Goal: Book appointment/travel/reservation

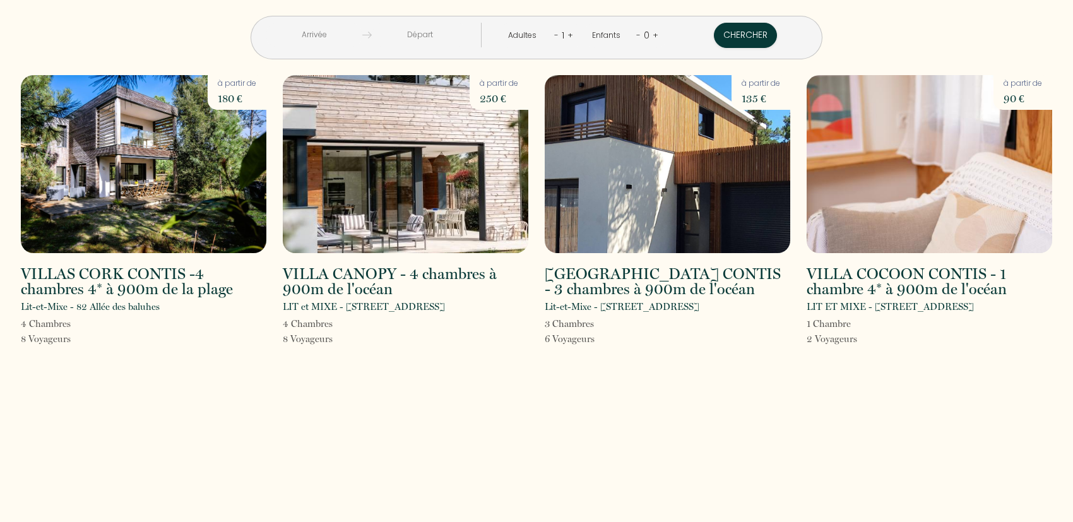
click at [362, 32] on input "text" at bounding box center [314, 35] width 97 height 25
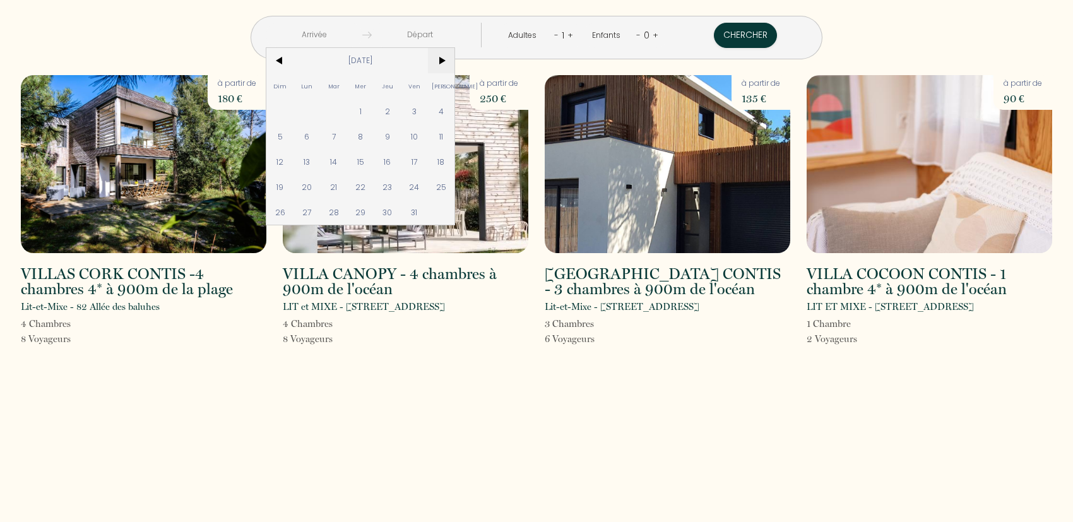
click at [455, 58] on span ">" at bounding box center [441, 60] width 27 height 25
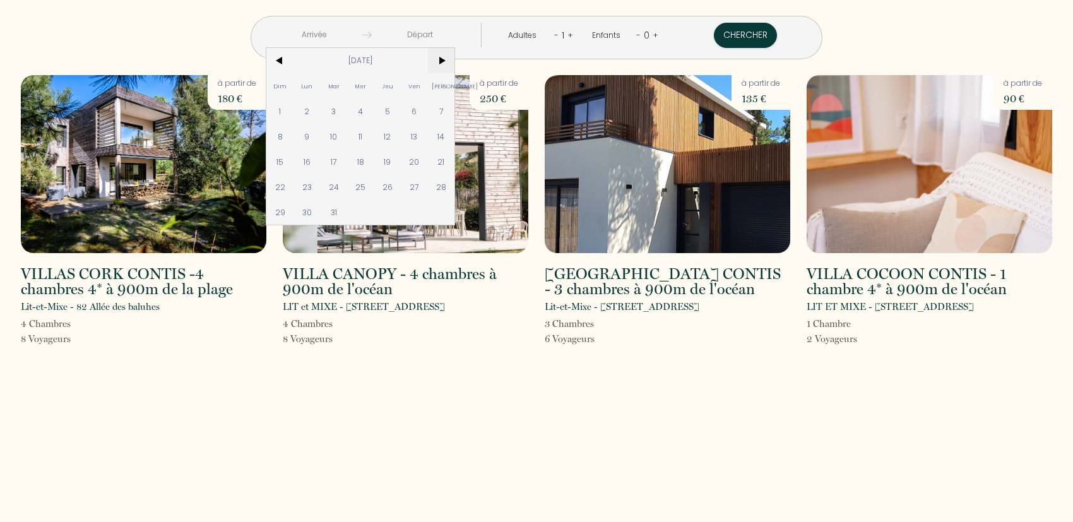
click at [455, 58] on span ">" at bounding box center [441, 60] width 27 height 25
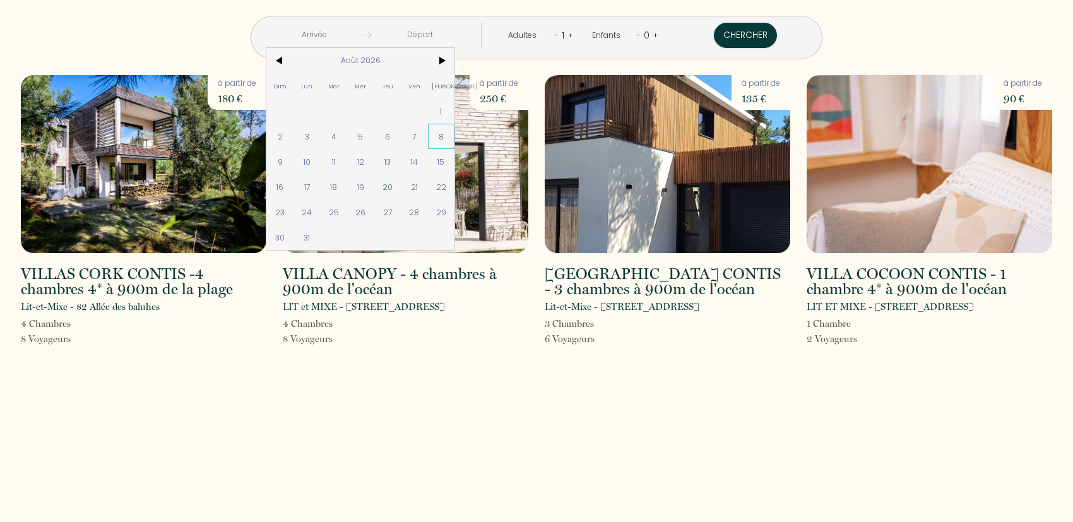
click at [455, 134] on span "8" at bounding box center [441, 136] width 27 height 25
type input "Sam 08 Août 2026"
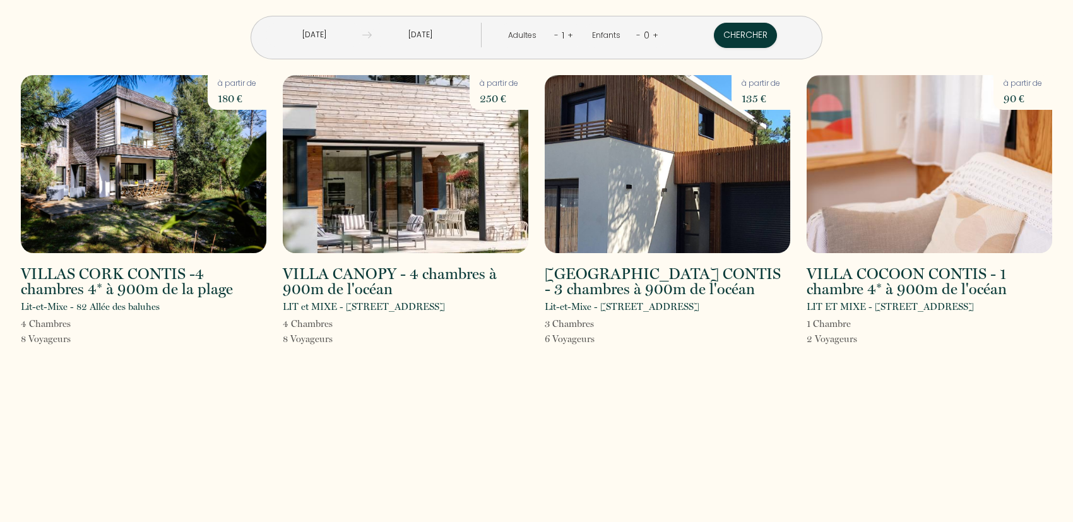
click at [469, 38] on input "Dim 09 Août 2026" at bounding box center [420, 35] width 97 height 25
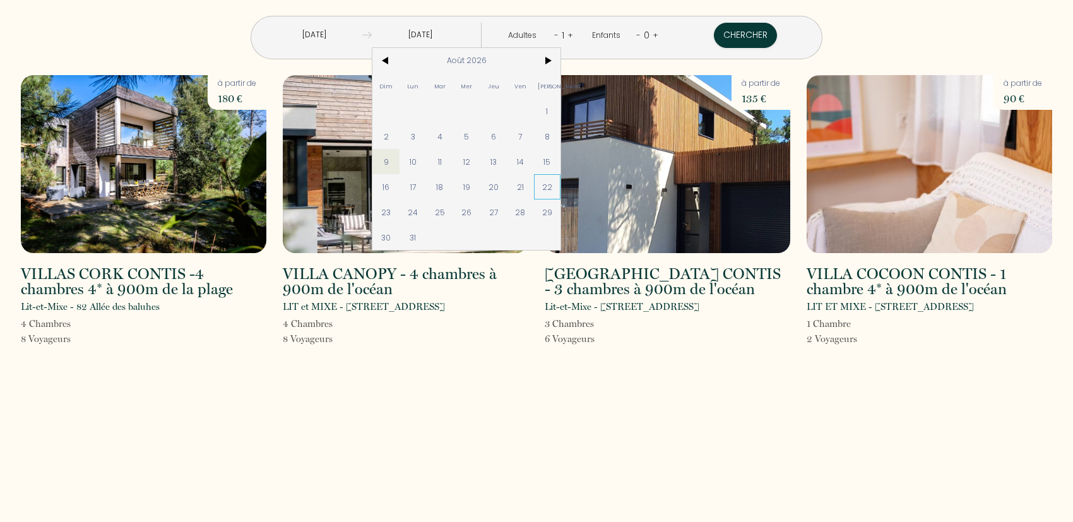
click at [561, 186] on span "22" at bounding box center [547, 186] width 27 height 25
type input "Sam 22 Août 2026"
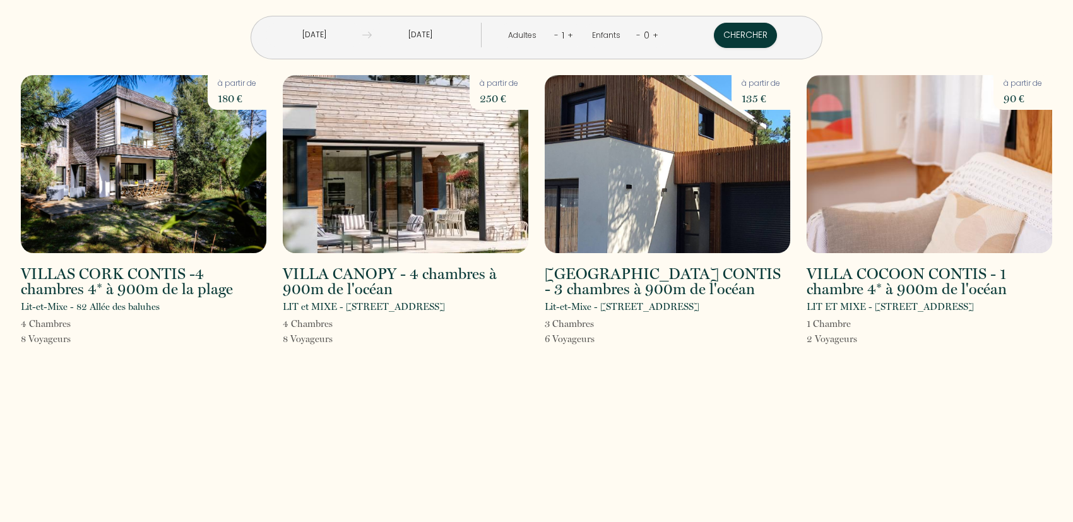
click at [568, 33] on link "+" at bounding box center [571, 35] width 6 height 12
click at [654, 36] on link "+" at bounding box center [657, 35] width 6 height 12
click at [714, 38] on button "Chercher" at bounding box center [745, 35] width 63 height 25
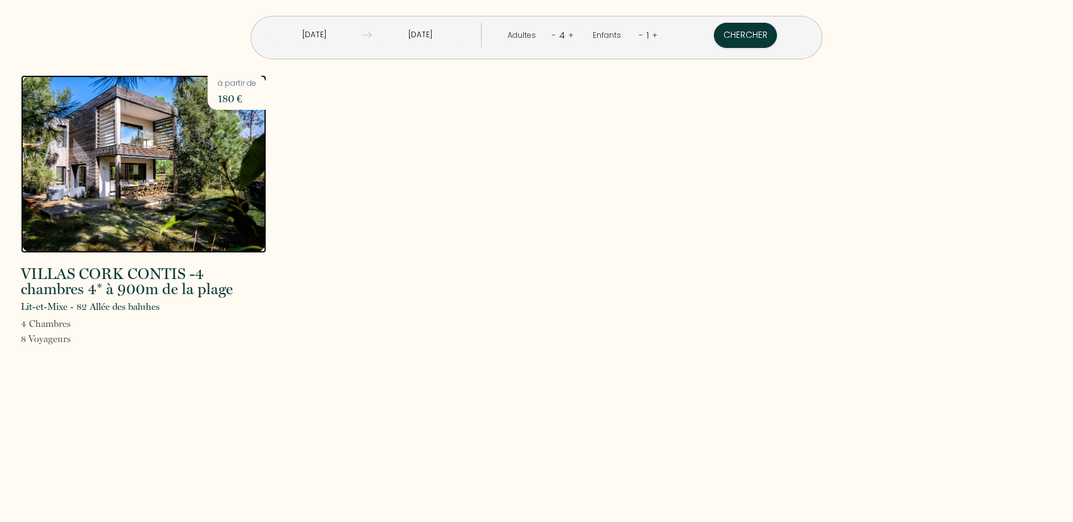
click at [164, 193] on img at bounding box center [144, 164] width 246 height 178
click at [362, 32] on input "Sam 08 Août 2026" at bounding box center [314, 35] width 97 height 25
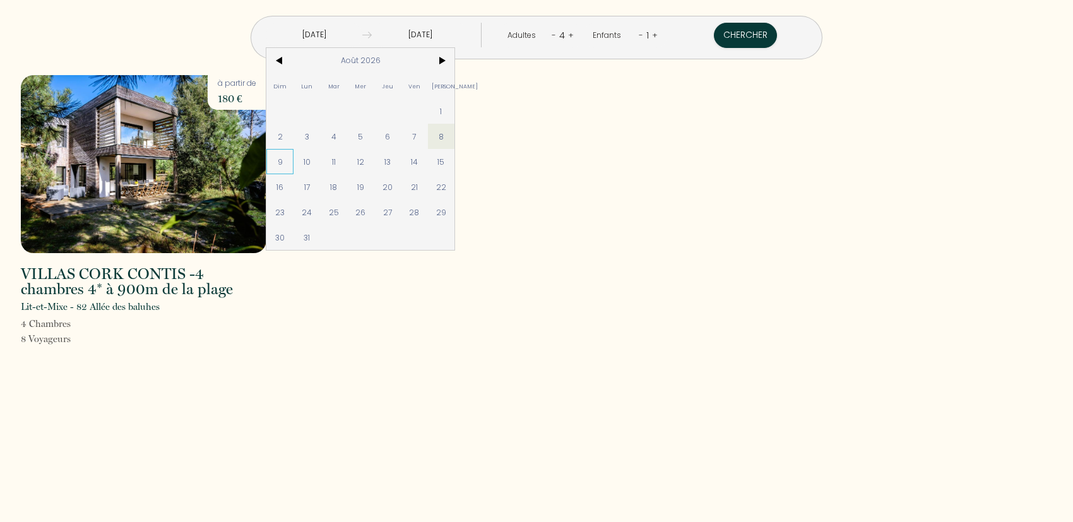
click at [294, 160] on span "9" at bounding box center [279, 161] width 27 height 25
type input "Dim 09 Août 2026"
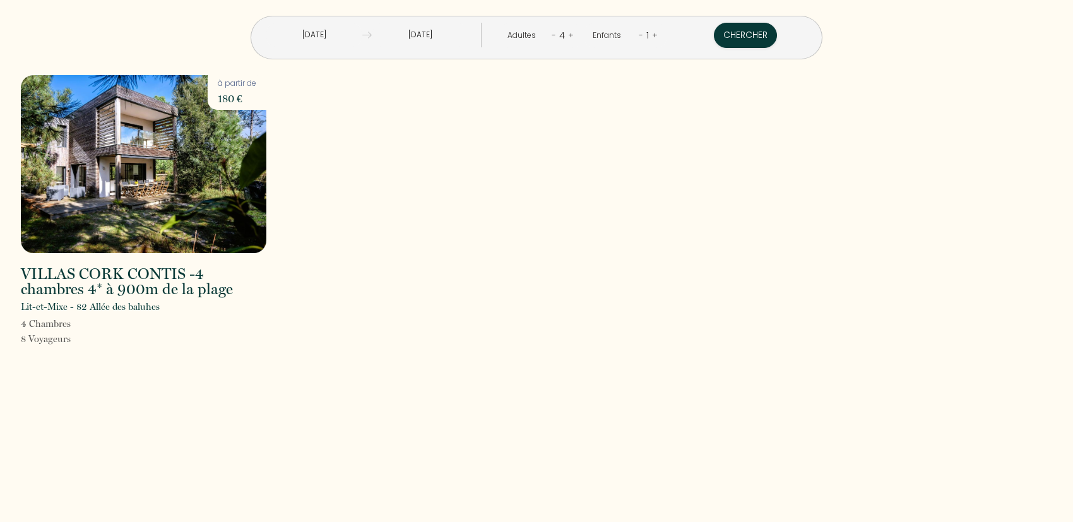
click at [439, 35] on input "Sam 22 Août 2026" at bounding box center [420, 35] width 97 height 25
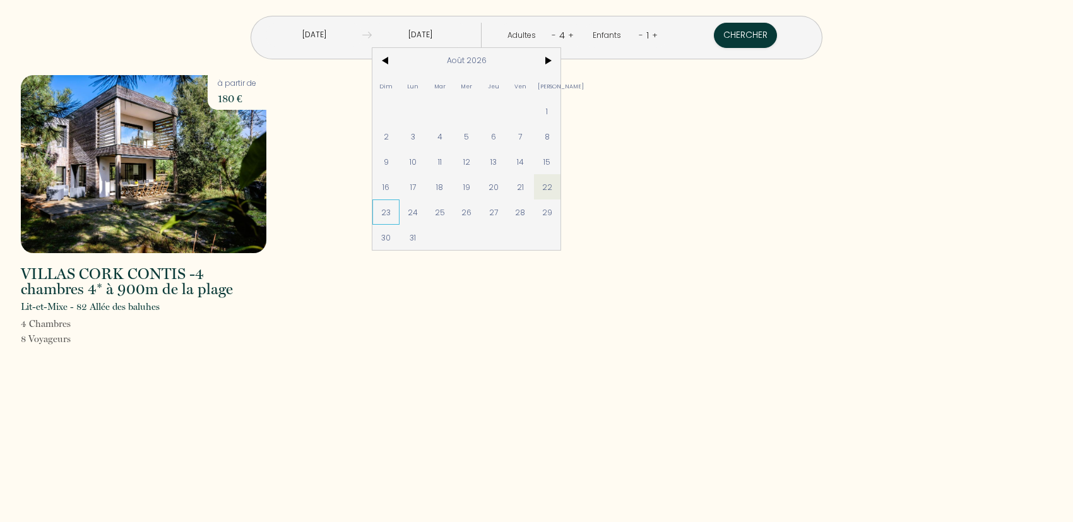
click at [400, 214] on span "23" at bounding box center [386, 212] width 27 height 25
type input "Dim 23 Août 2026"
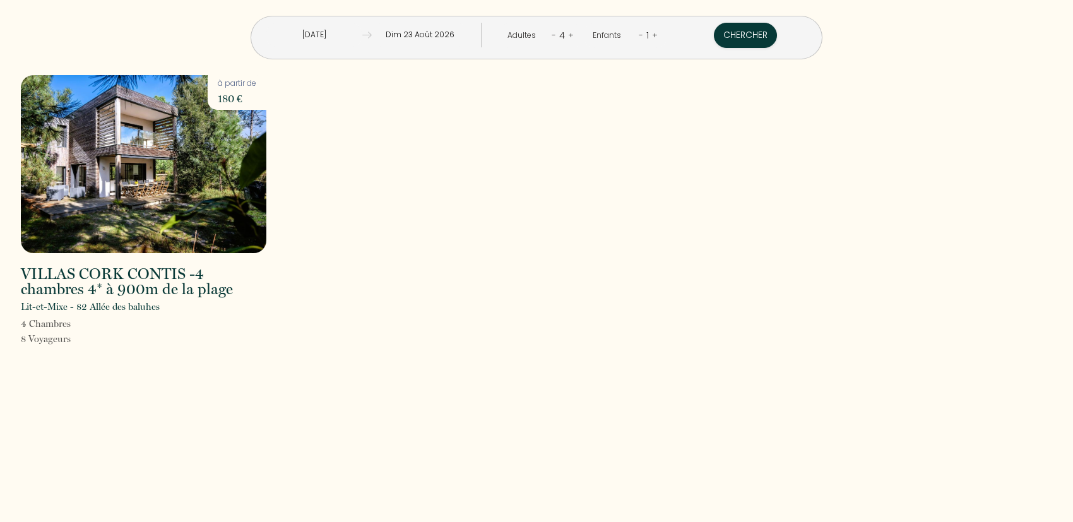
click at [552, 35] on link "-" at bounding box center [554, 35] width 4 height 12
click at [714, 33] on button "Chercher" at bounding box center [745, 35] width 63 height 25
click at [222, 119] on img at bounding box center [144, 164] width 246 height 178
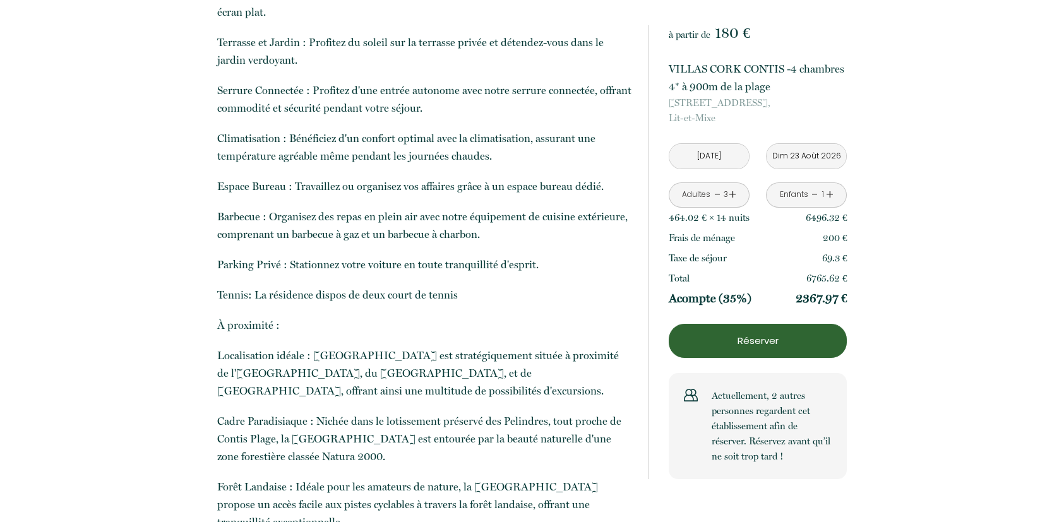
scroll to position [583, 0]
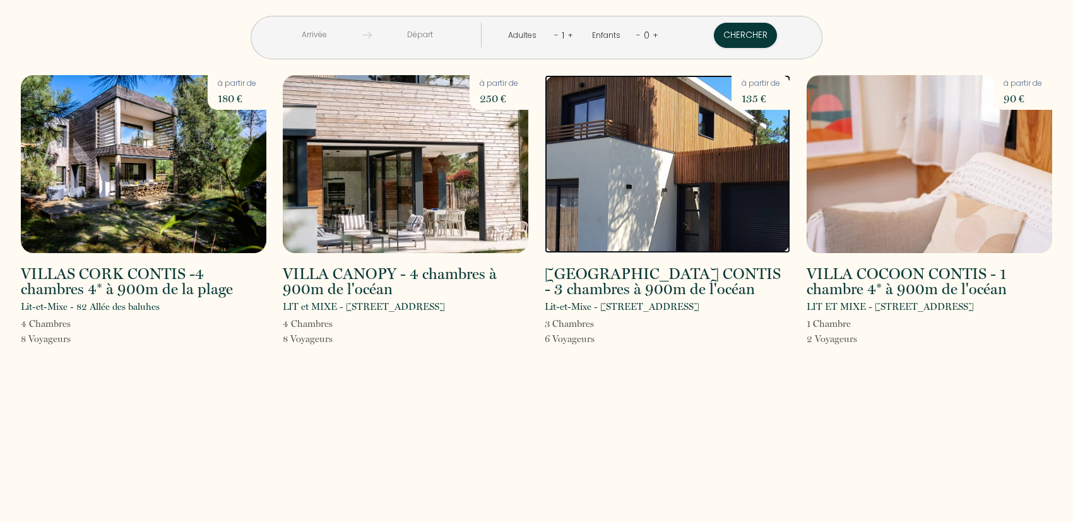
click at [664, 219] on img at bounding box center [668, 164] width 246 height 178
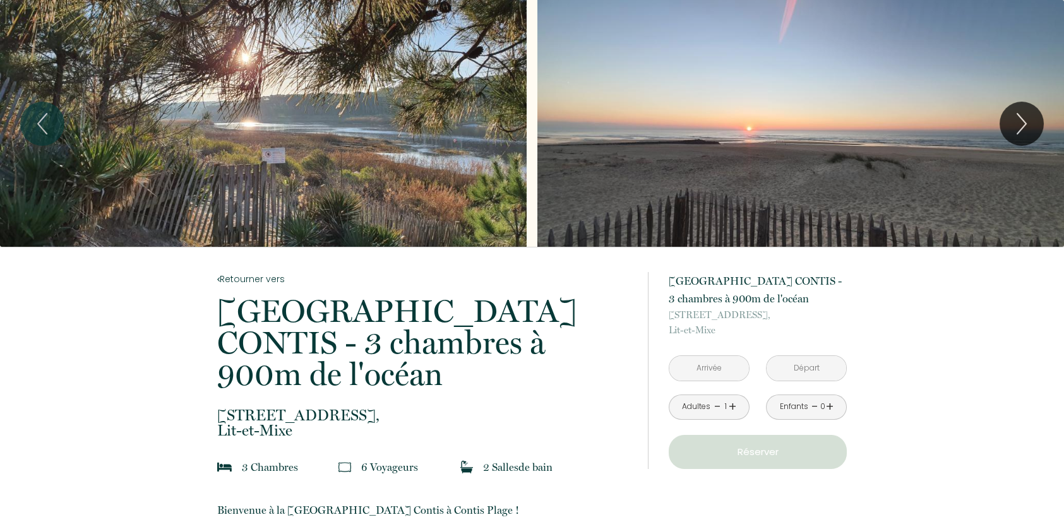
click at [700, 368] on input "text" at bounding box center [709, 368] width 80 height 25
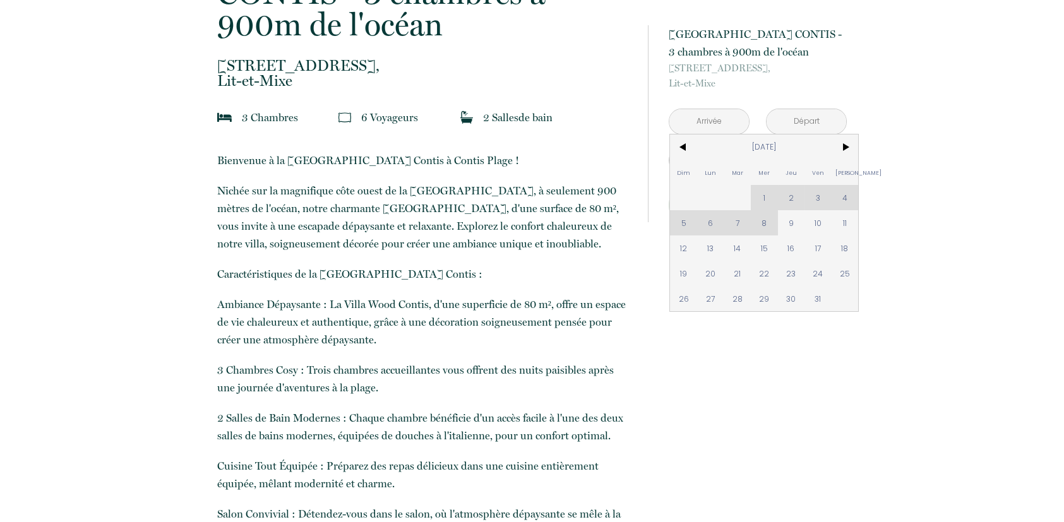
scroll to position [379, 0]
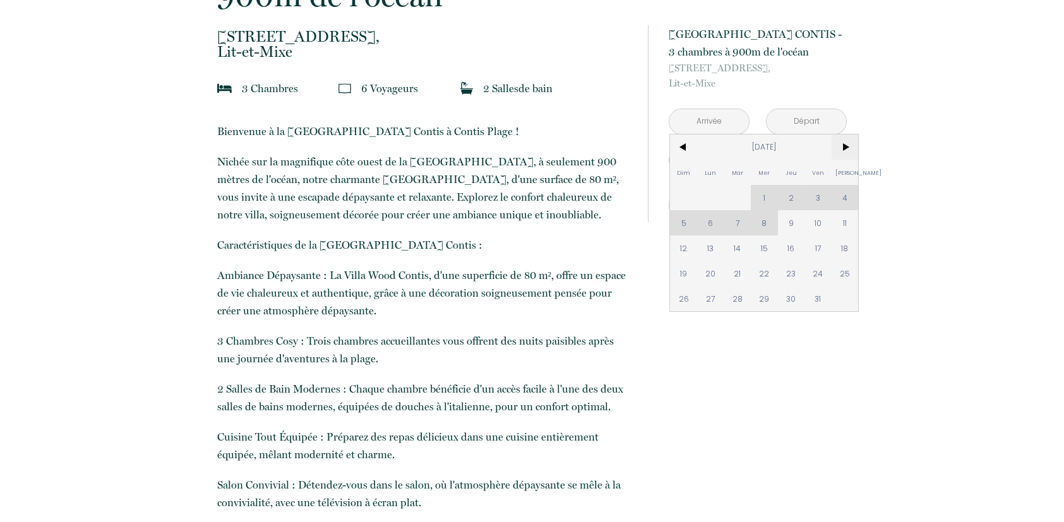
click at [842, 148] on span ">" at bounding box center [845, 146] width 27 height 25
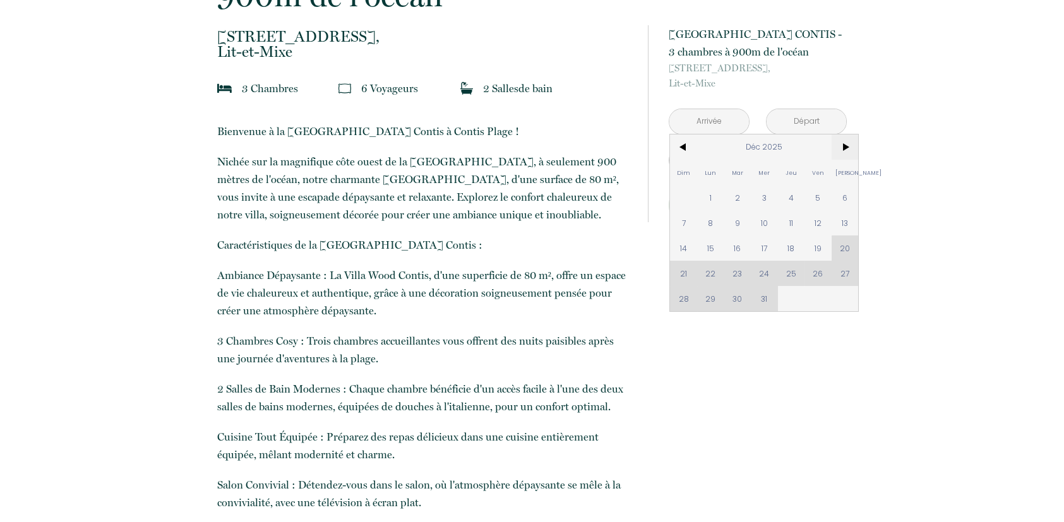
click at [842, 148] on span ">" at bounding box center [845, 146] width 27 height 25
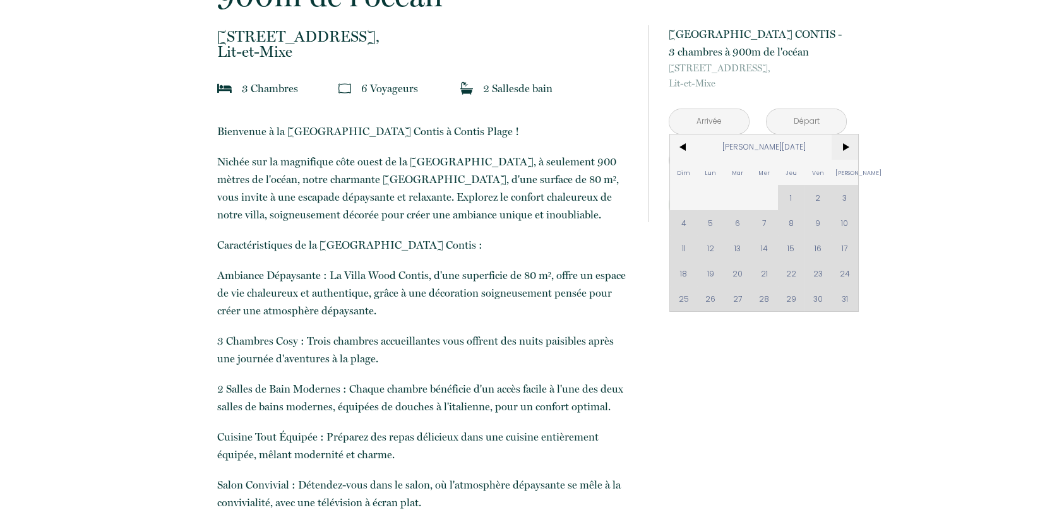
click at [842, 148] on span ">" at bounding box center [845, 146] width 27 height 25
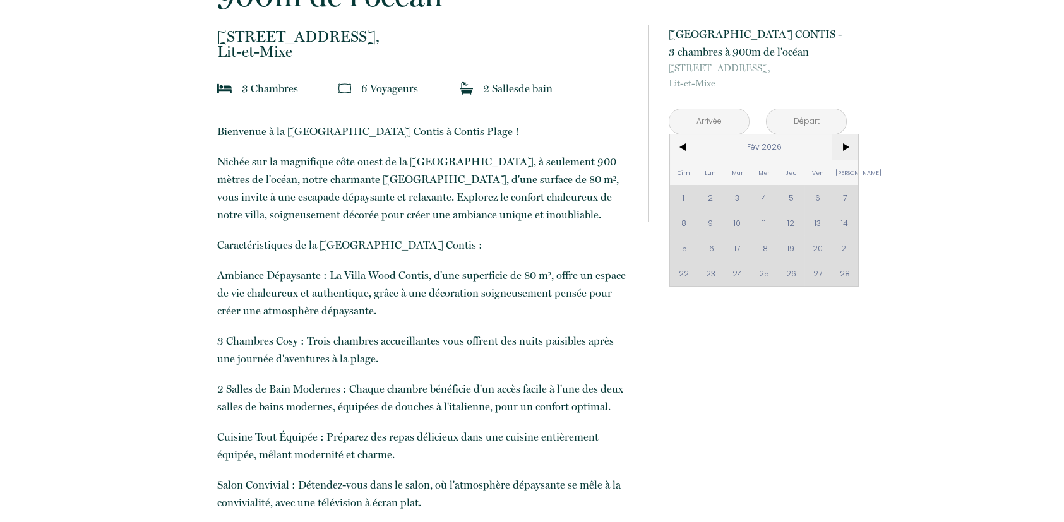
click at [842, 148] on span ">" at bounding box center [845, 146] width 27 height 25
click at [842, 149] on span ">" at bounding box center [845, 146] width 27 height 25
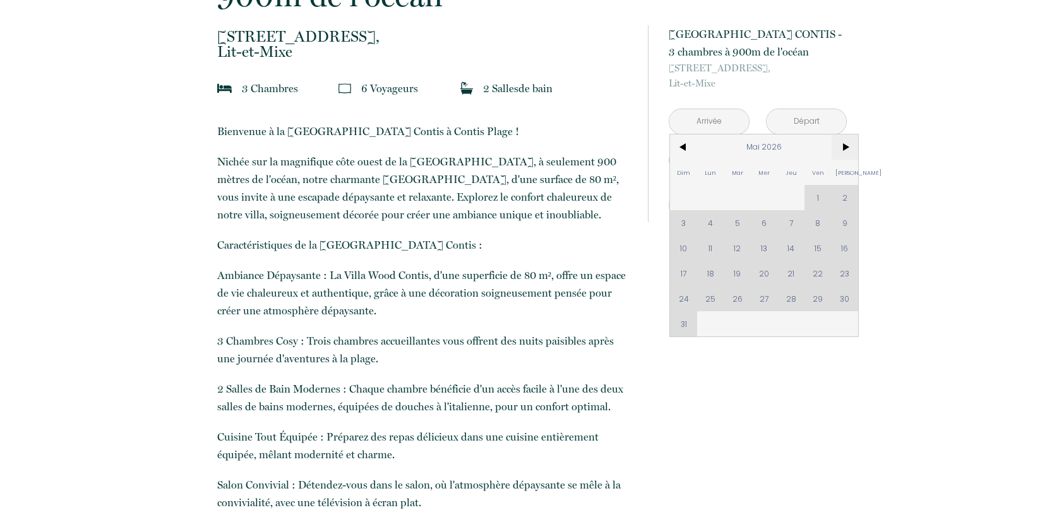
click at [842, 149] on span ">" at bounding box center [845, 146] width 27 height 25
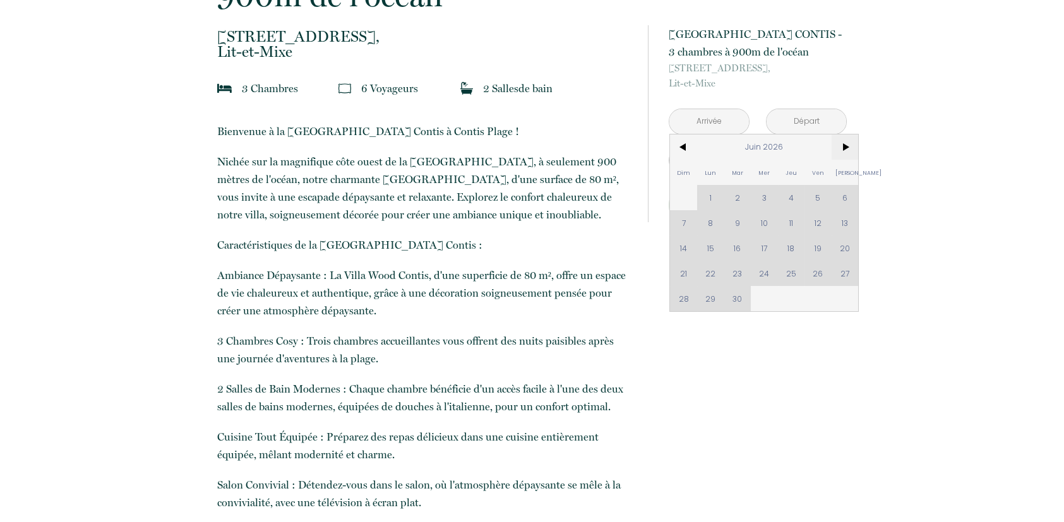
click at [842, 149] on span ">" at bounding box center [845, 146] width 27 height 25
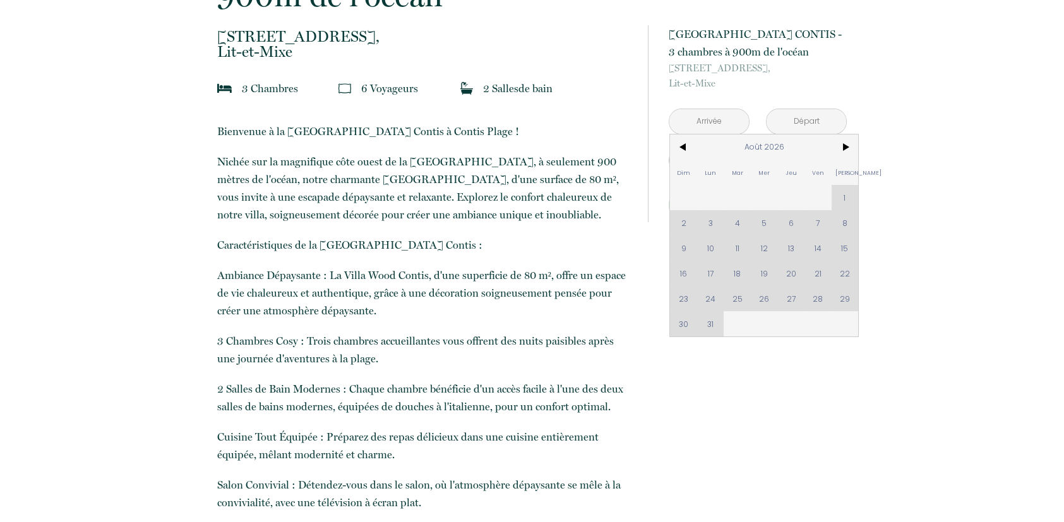
click at [843, 272] on div "Dim Lun Mar Mer Jeu Ven Sam 1 2 3 4 5 6 7 8 9 10 11 12 13 14 15 16 17 18 19 20 …" at bounding box center [764, 235] width 188 height 202
click at [843, 297] on div "Dim Lun Mar Mer Jeu Ven Sam 1 2 3 4 5 6 7 8 9 10 11 12 13 14 15 16 17 18 19 20 …" at bounding box center [764, 235] width 188 height 202
